Goal: Information Seeking & Learning: Learn about a topic

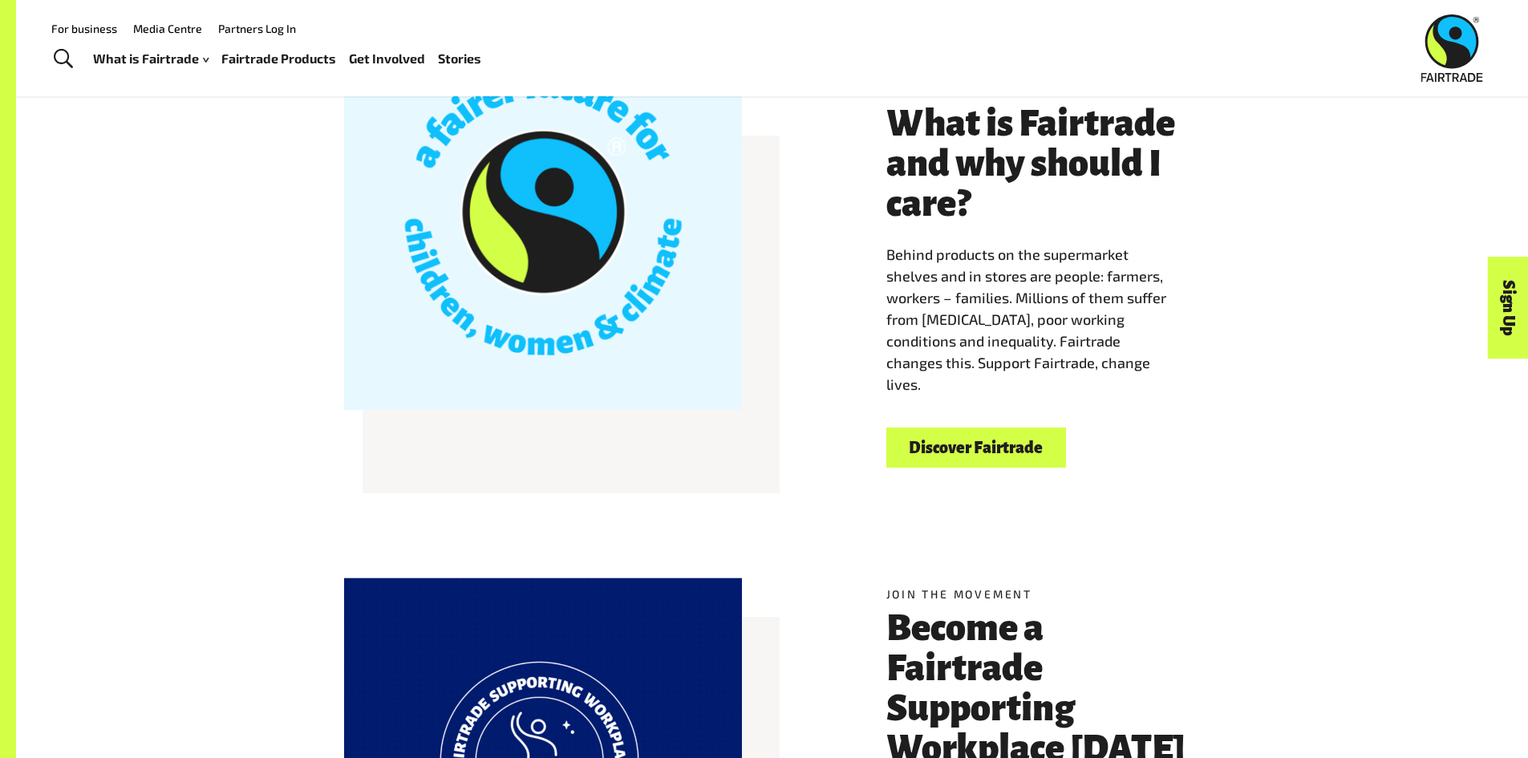
scroll to position [562, 0]
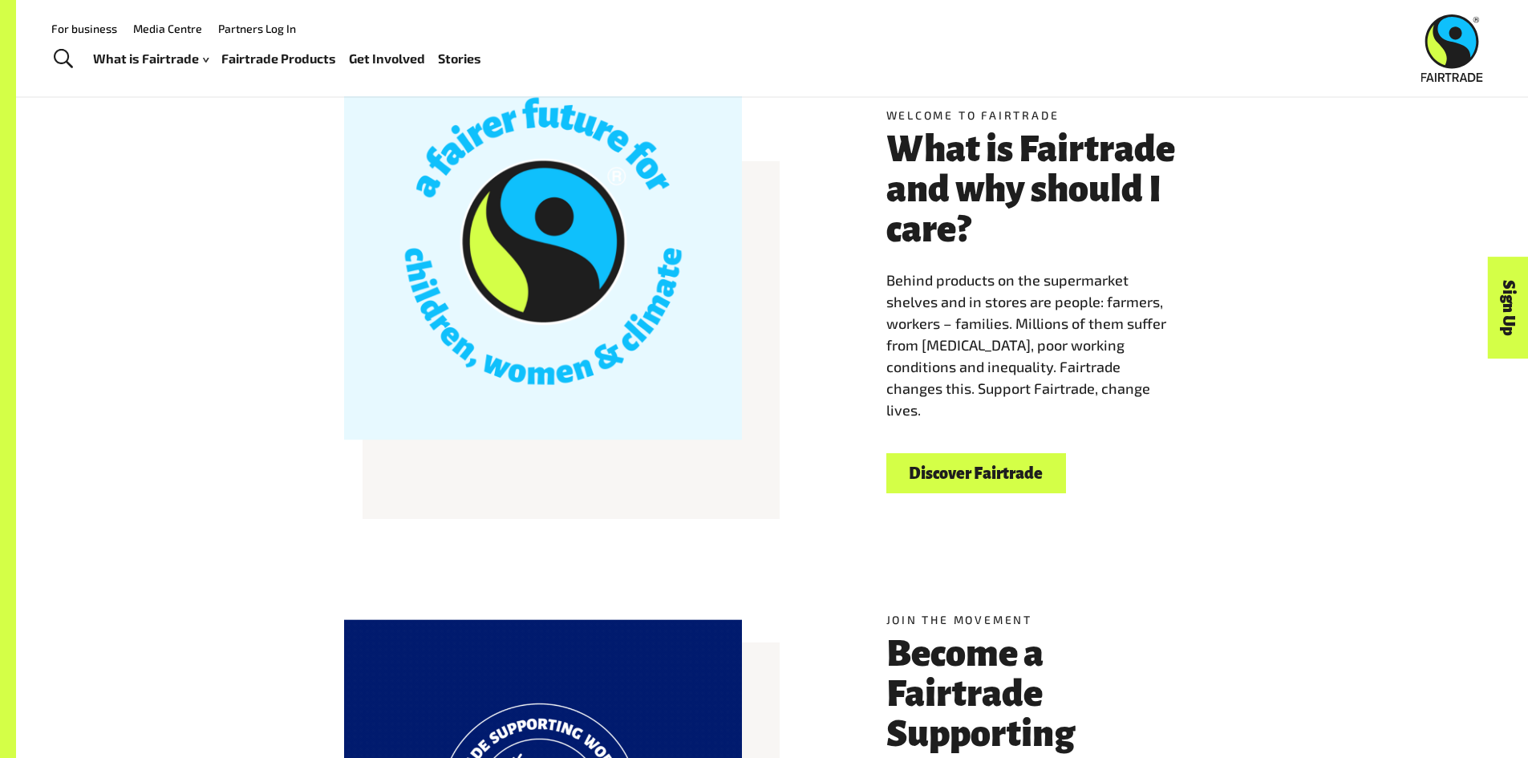
click at [964, 474] on link "Discover Fairtrade" at bounding box center [977, 473] width 180 height 41
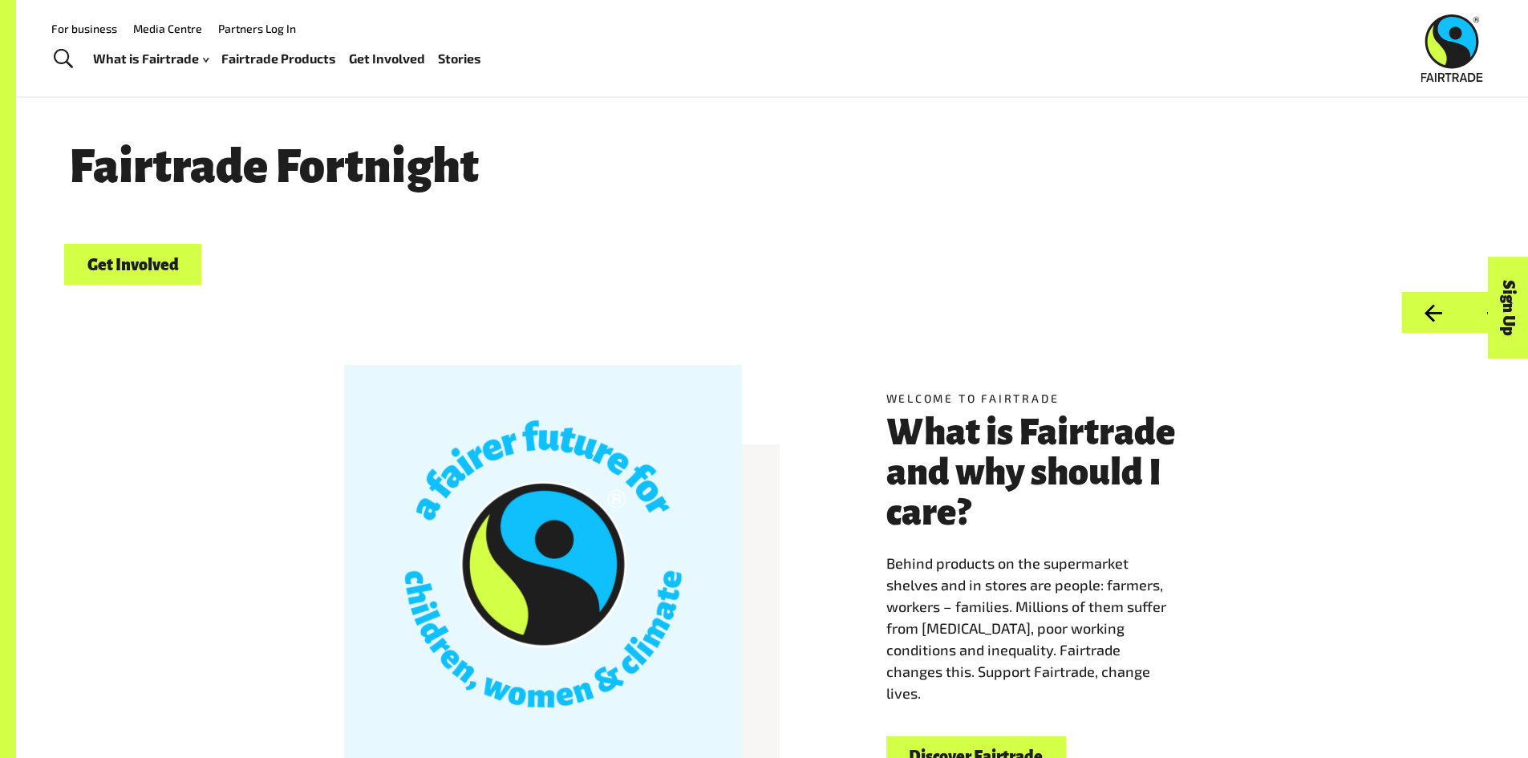
scroll to position [80, 0]
